Goal: Task Accomplishment & Management: Manage account settings

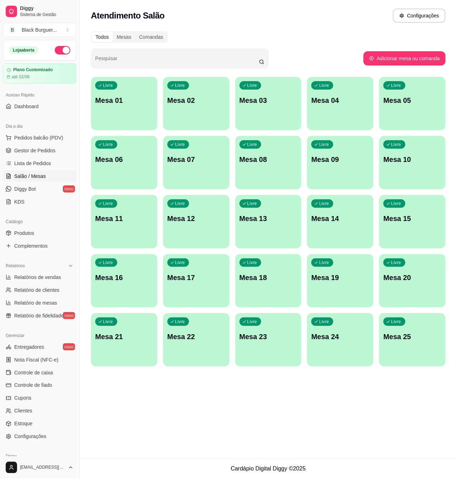
click at [387, 151] on div "Livre Mesa 10" at bounding box center [413, 158] width 67 height 45
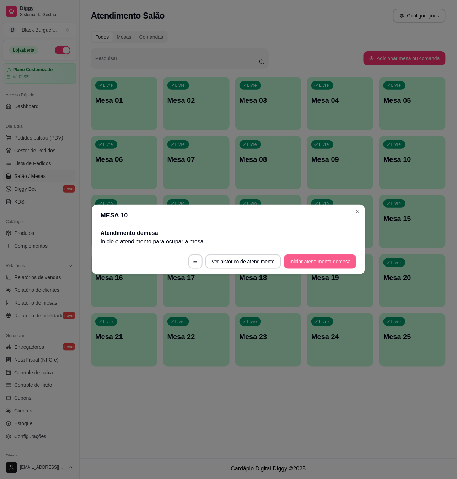
click at [338, 265] on button "Iniciar atendimento de mesa" at bounding box center [320, 261] width 73 height 14
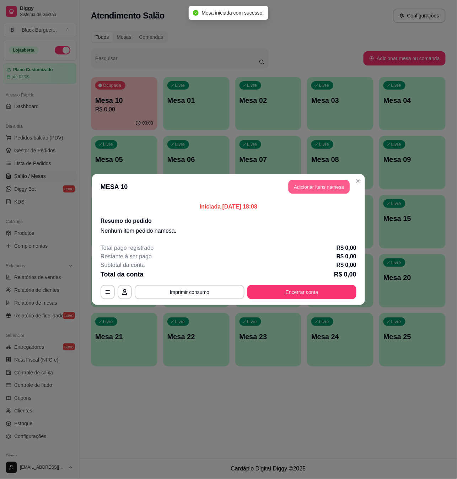
click at [329, 185] on button "Adicionar itens na mesa" at bounding box center [319, 187] width 61 height 14
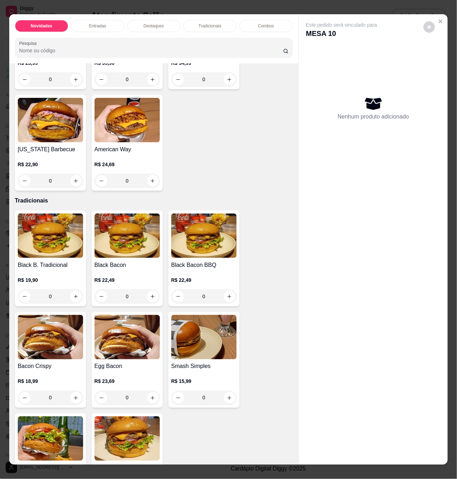
scroll to position [522, 0]
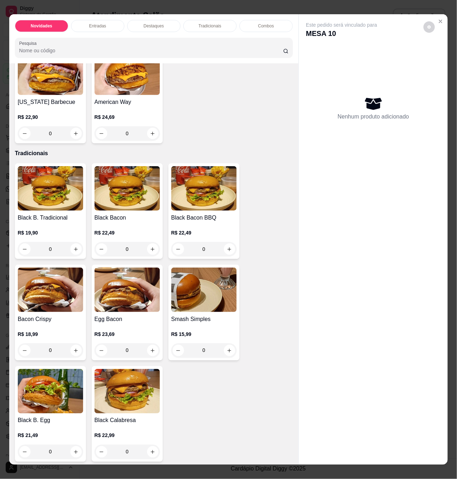
click at [207, 323] on div "R$ 15,99 0" at bounding box center [203, 340] width 65 height 34
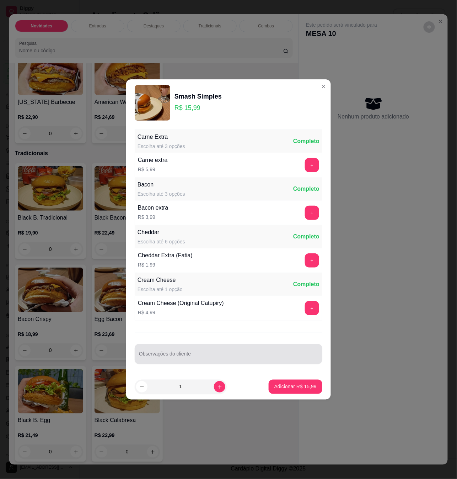
click at [209, 351] on div at bounding box center [228, 354] width 179 height 14
type input "somente pão, carne e tomate"
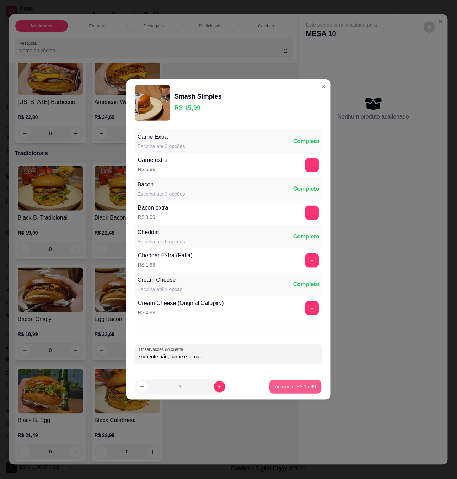
click at [307, 389] on p "Adicionar R$ 15,99" at bounding box center [295, 386] width 41 height 7
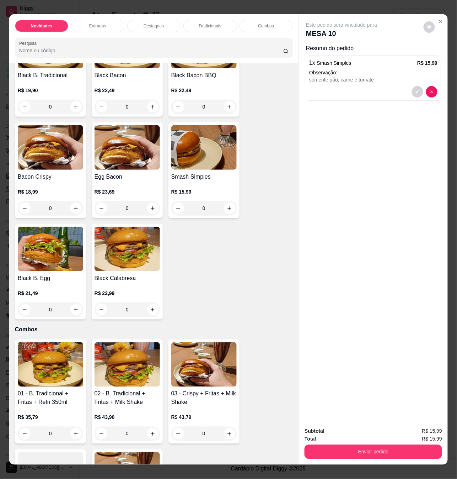
scroll to position [569, 0]
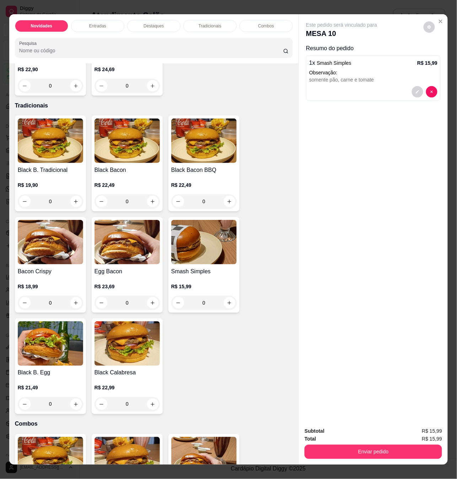
click at [74, 299] on div "0" at bounding box center [50, 303] width 65 height 14
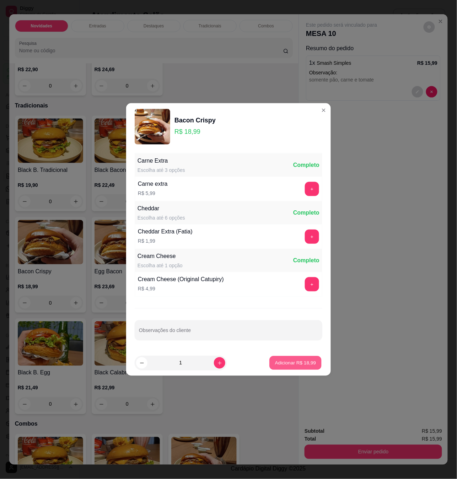
click at [275, 361] on p "Adicionar R$ 18,99" at bounding box center [295, 362] width 41 height 7
type input "1"
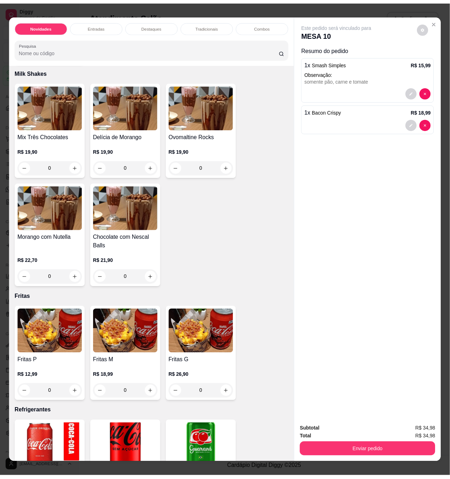
scroll to position [1518, 0]
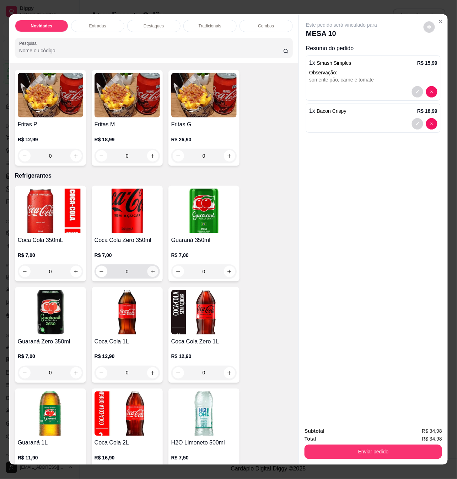
click at [150, 269] on icon "increase-product-quantity" at bounding box center [152, 271] width 5 height 5
type input "1"
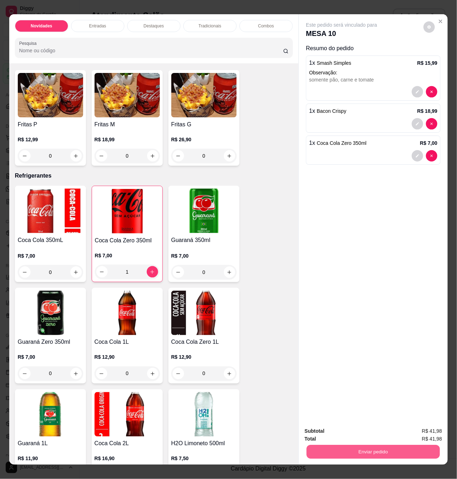
click at [342, 448] on button "Enviar pedido" at bounding box center [373, 452] width 133 height 14
click at [338, 434] on button "Não registrar e enviar pedido" at bounding box center [350, 431] width 74 height 14
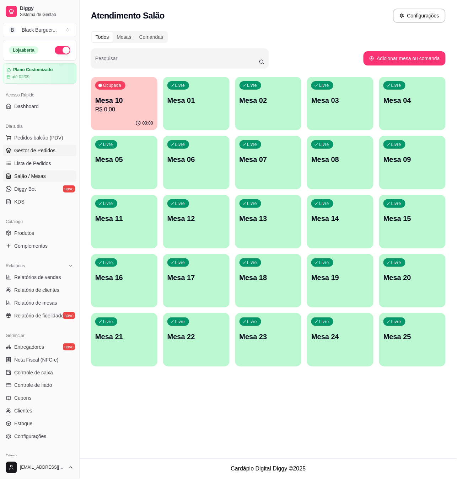
click at [51, 153] on span "Gestor de Pedidos" at bounding box center [34, 150] width 41 height 7
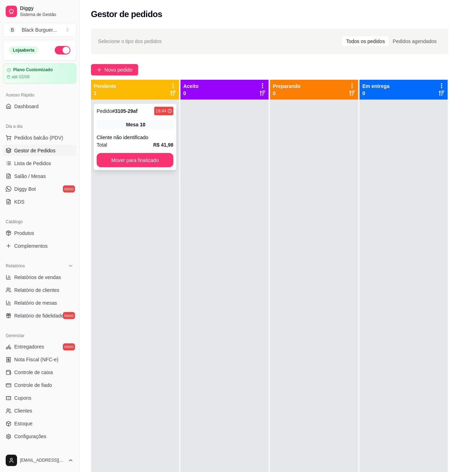
click at [113, 117] on div "Pedido # 3105-29af 18:44 Mesa 10 Cliente não identificado Total R$ 41,98 Mover …" at bounding box center [135, 137] width 83 height 66
click at [39, 237] on link "Produtos" at bounding box center [40, 232] width 74 height 11
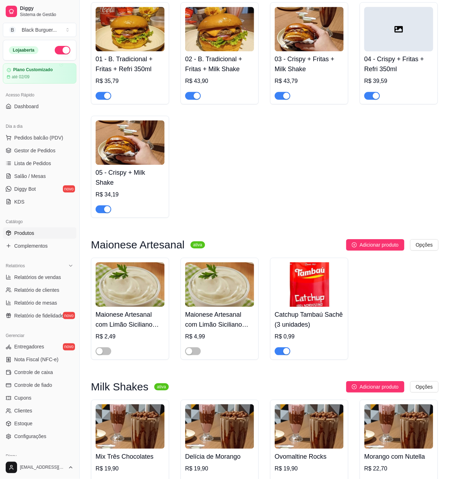
scroll to position [1186, 0]
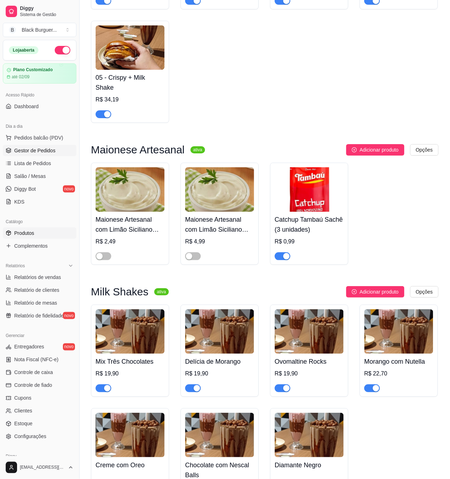
click at [48, 152] on span "Gestor de Pedidos" at bounding box center [34, 150] width 41 height 7
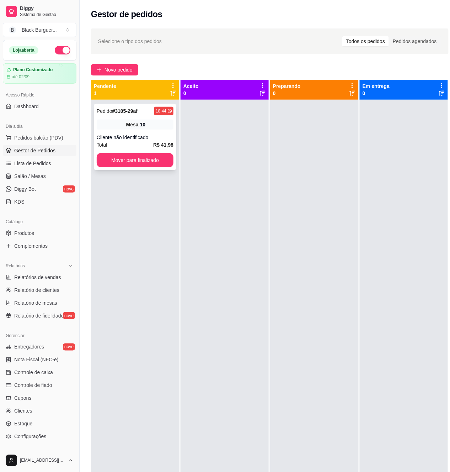
click at [135, 142] on div "Total R$ 41,98" at bounding box center [135, 145] width 77 height 8
click at [121, 159] on button "Mover para finalizado" at bounding box center [135, 160] width 75 height 14
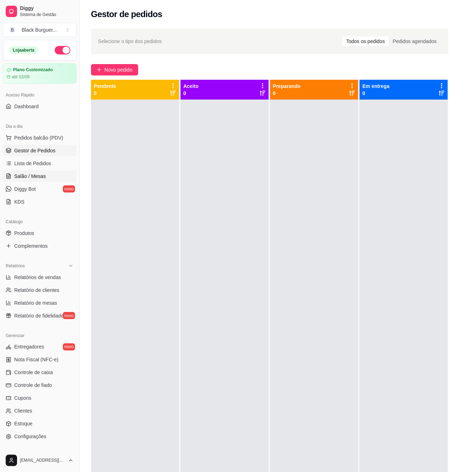
click at [33, 175] on span "Salão / Mesas" at bounding box center [30, 176] width 32 height 7
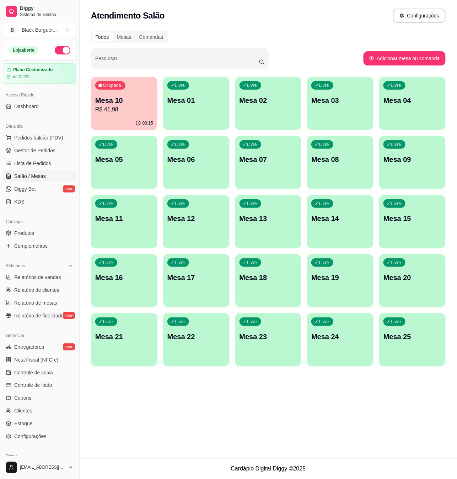
click at [137, 99] on p "Mesa 10" at bounding box center [124, 100] width 58 height 10
click at [121, 104] on p "Mesa 10" at bounding box center [124, 100] width 58 height 10
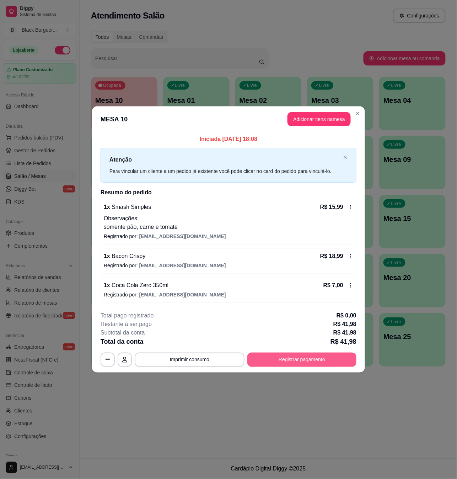
click at [298, 361] on button "Registrar pagamento" at bounding box center [302, 360] width 109 height 14
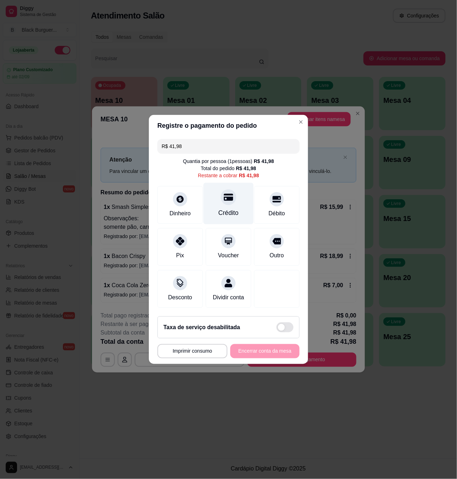
click at [226, 198] on div at bounding box center [229, 197] width 16 height 16
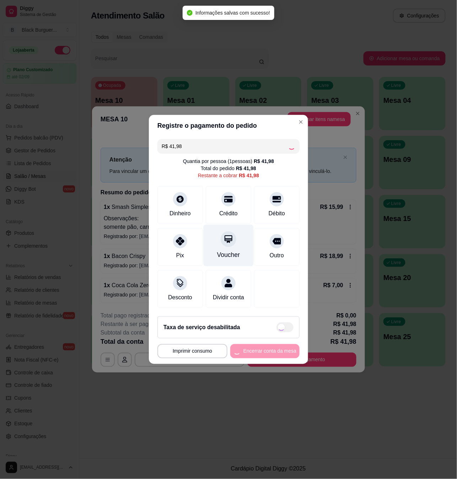
type input "R$ 0,00"
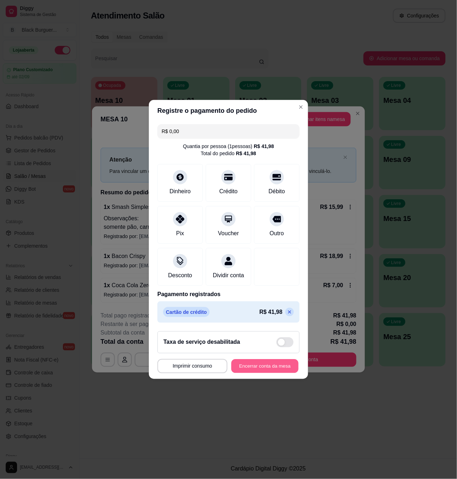
click at [272, 371] on button "Encerrar conta da mesa" at bounding box center [265, 366] width 67 height 14
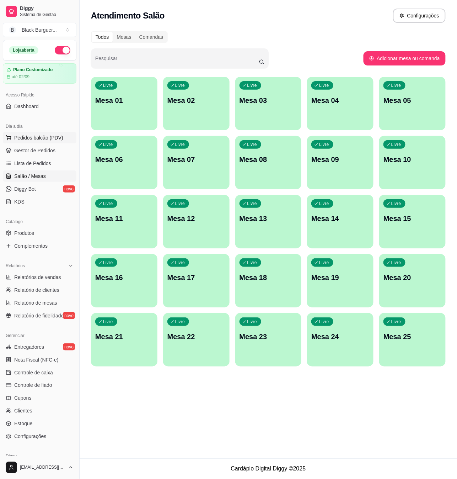
click at [41, 138] on span "Pedidos balcão (PDV)" at bounding box center [38, 137] width 49 height 7
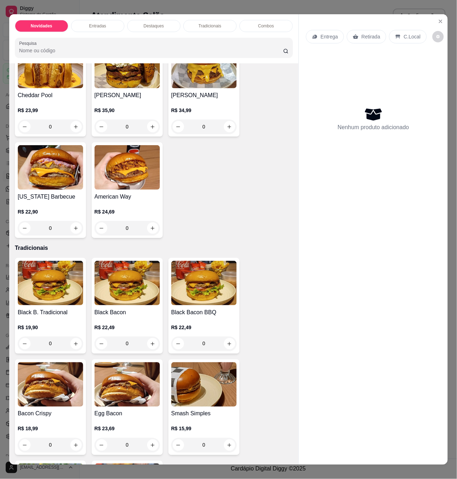
scroll to position [379, 0]
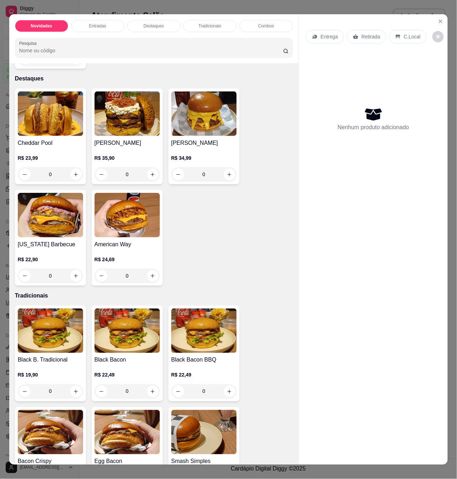
click at [75, 270] on div "0" at bounding box center [50, 276] width 65 height 14
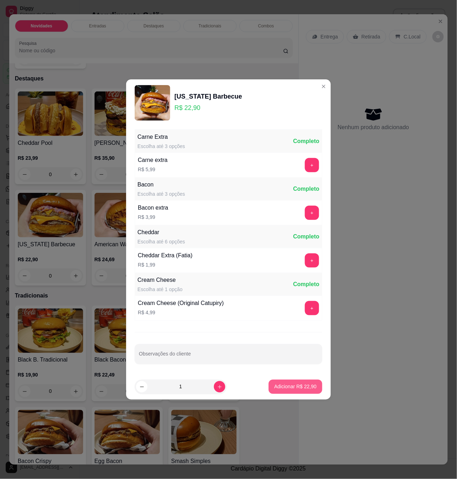
click at [287, 388] on p "Adicionar R$ 22,90" at bounding box center [296, 386] width 42 height 7
type input "1"
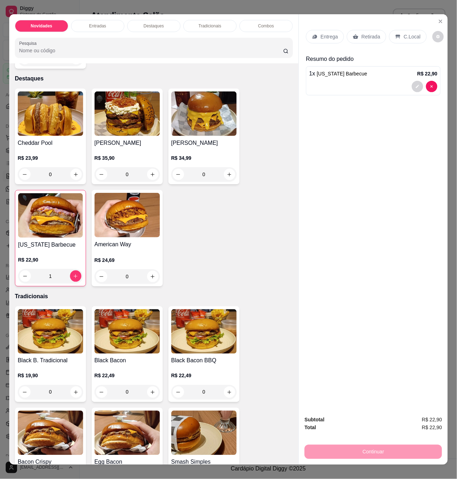
click at [336, 38] on div "Entrega" at bounding box center [325, 37] width 38 height 14
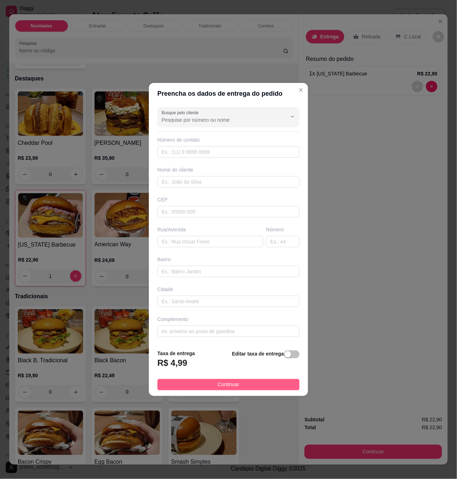
click at [271, 386] on button "Continuar" at bounding box center [229, 384] width 142 height 11
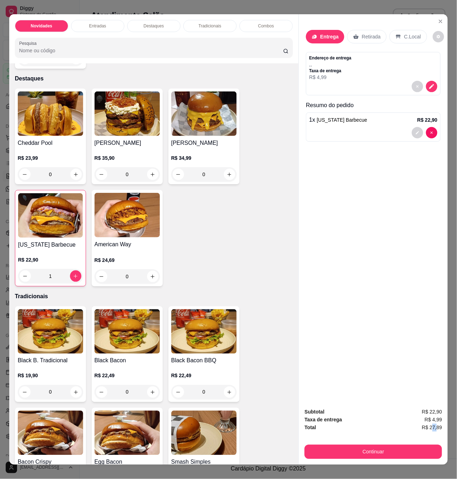
click at [434, 424] on span "R$ 27,89" at bounding box center [432, 428] width 20 height 8
click at [339, 68] on p "Taxa de entrega" at bounding box center [330, 71] width 42 height 6
click at [427, 81] on button "decrease-product-quantity" at bounding box center [432, 86] width 11 height 11
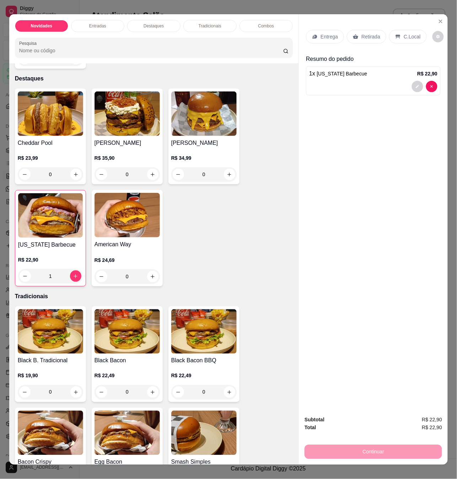
click at [326, 37] on div "Entrega" at bounding box center [325, 37] width 38 height 14
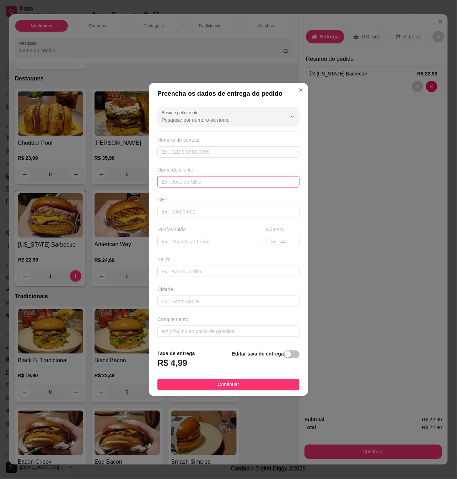
click at [200, 178] on input "text" at bounding box center [229, 181] width 142 height 11
type input "maria"
click at [215, 152] on input "text" at bounding box center [229, 151] width 142 height 11
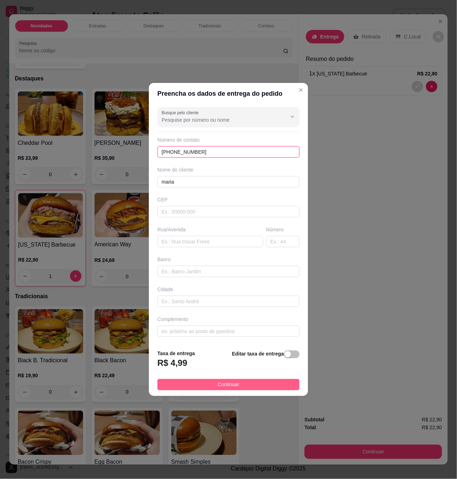
type input "[PHONE_NUMBER]"
click at [269, 382] on button "Continuar" at bounding box center [229, 384] width 142 height 11
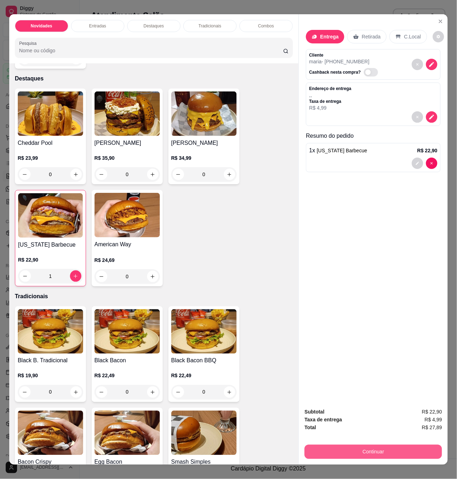
click at [351, 450] on button "Continuar" at bounding box center [374, 452] width 138 height 14
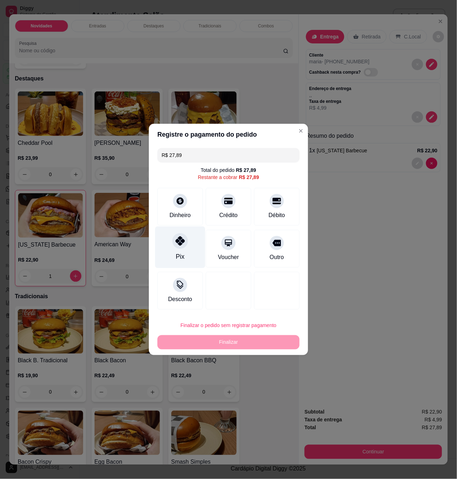
click at [174, 246] on div at bounding box center [181, 241] width 16 height 16
type input "R$ 0,00"
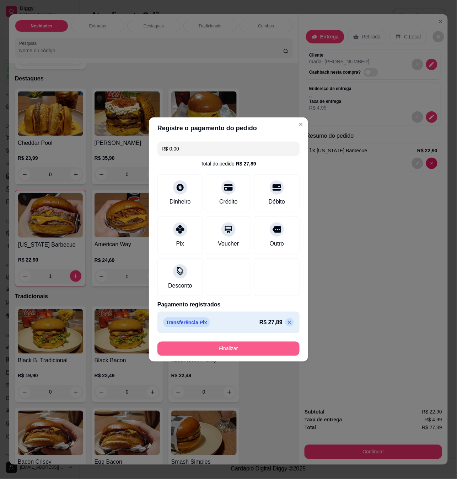
click at [240, 346] on button "Finalizar" at bounding box center [229, 349] width 142 height 14
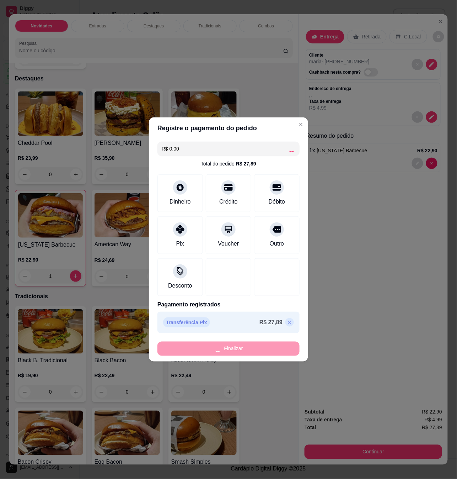
type input "0"
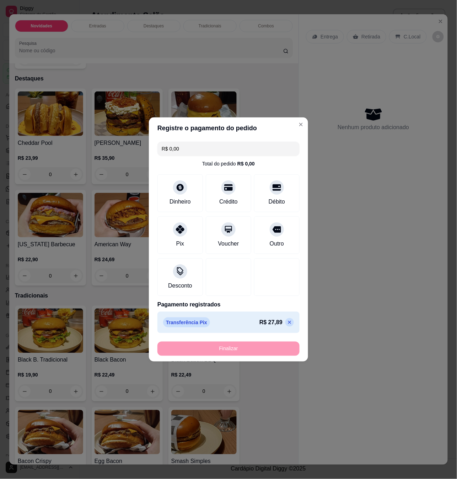
type input "-R$ 27,89"
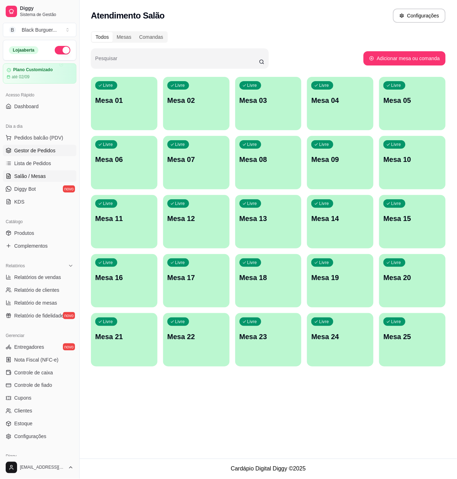
click at [24, 153] on span "Gestor de Pedidos" at bounding box center [34, 150] width 41 height 7
